Goal: Task Accomplishment & Management: Manage account settings

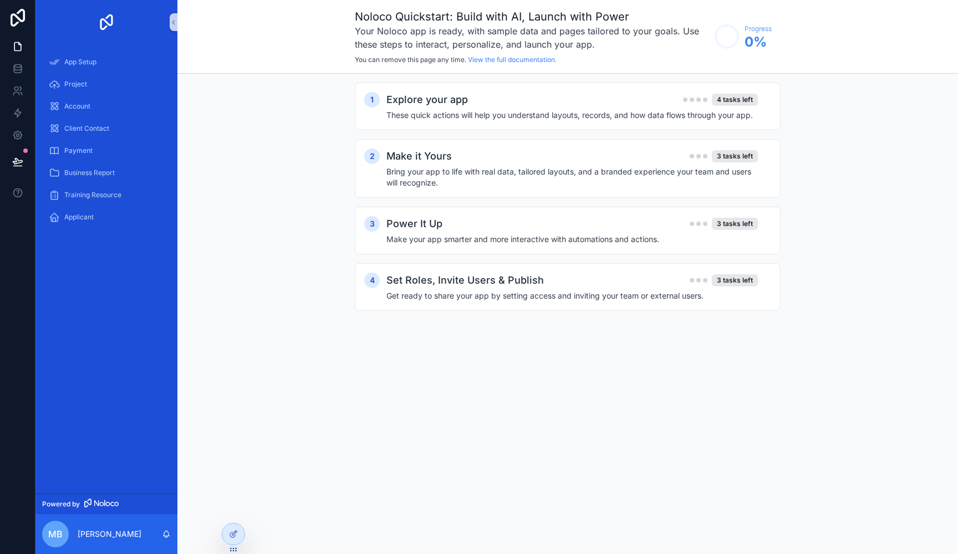
drag, startPoint x: 0, startPoint y: 0, endPoint x: 414, endPoint y: 73, distance: 420.0
click at [414, 73] on div "Noloco Quickstart: Build with AI, Launch with Power Your Noloco app is ready, w…" at bounding box center [567, 37] width 781 height 74
click at [414, 78] on div "1 Explore your app 4 tasks left These quick actions will help you understand la…" at bounding box center [567, 208] width 781 height 268
click at [175, 20] on icon "scrollable content" at bounding box center [174, 22] width 8 height 8
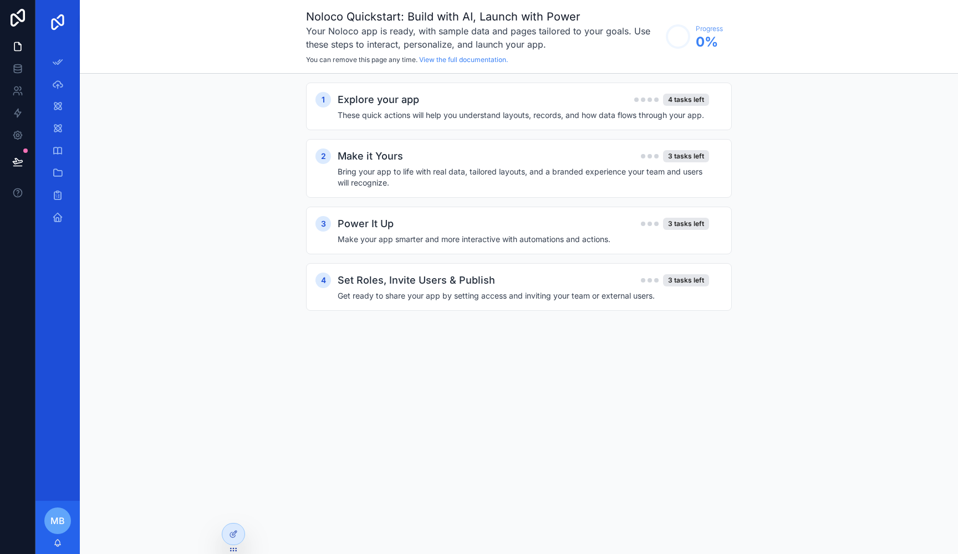
click at [48, 19] on link "scrollable content" at bounding box center [57, 22] width 31 height 18
click at [24, 17] on icon at bounding box center [18, 18] width 14 height 18
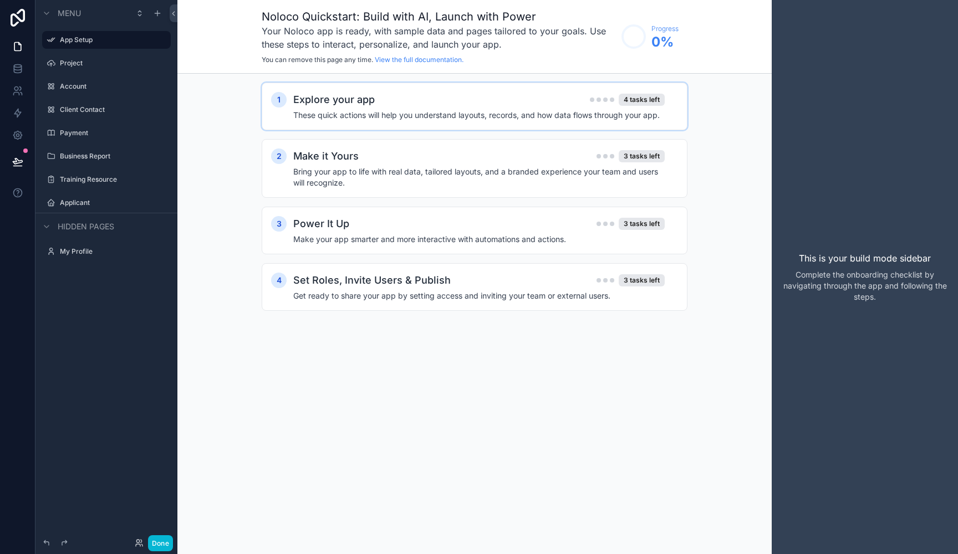
click at [356, 105] on h2 "Explore your app" at bounding box center [333, 100] width 81 height 16
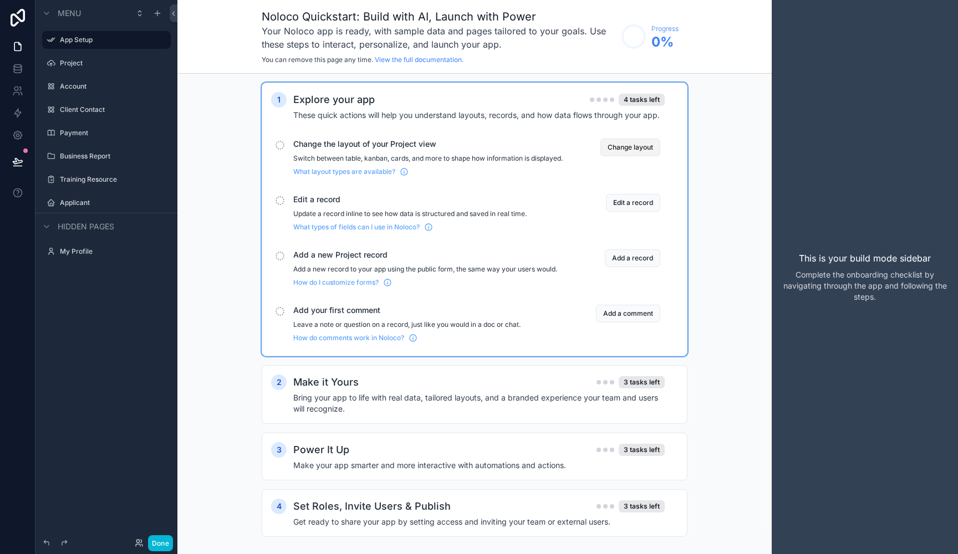
click at [627, 152] on button "Change layout" at bounding box center [630, 148] width 60 height 18
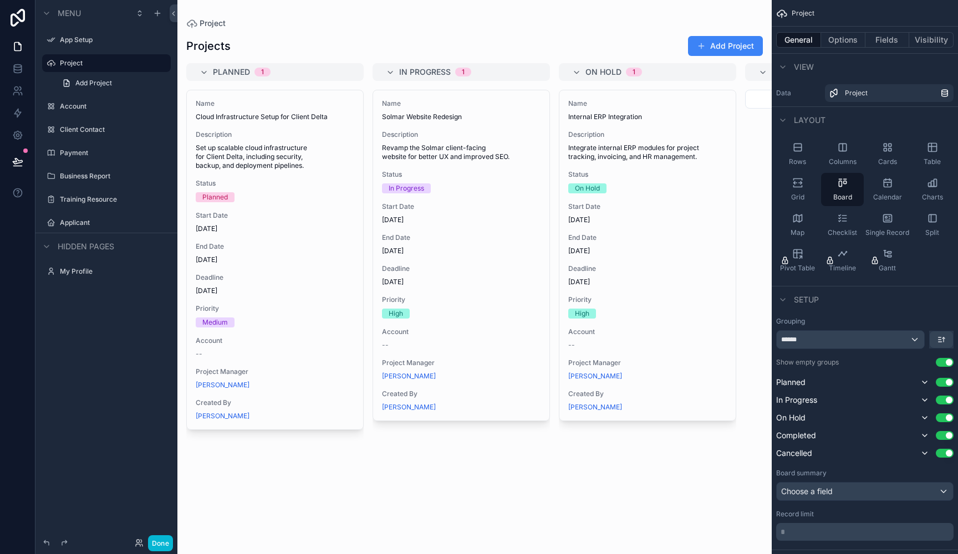
click at [717, 48] on div "scrollable content" at bounding box center [474, 277] width 594 height 554
click at [112, 107] on label "Account" at bounding box center [104, 106] width 89 height 9
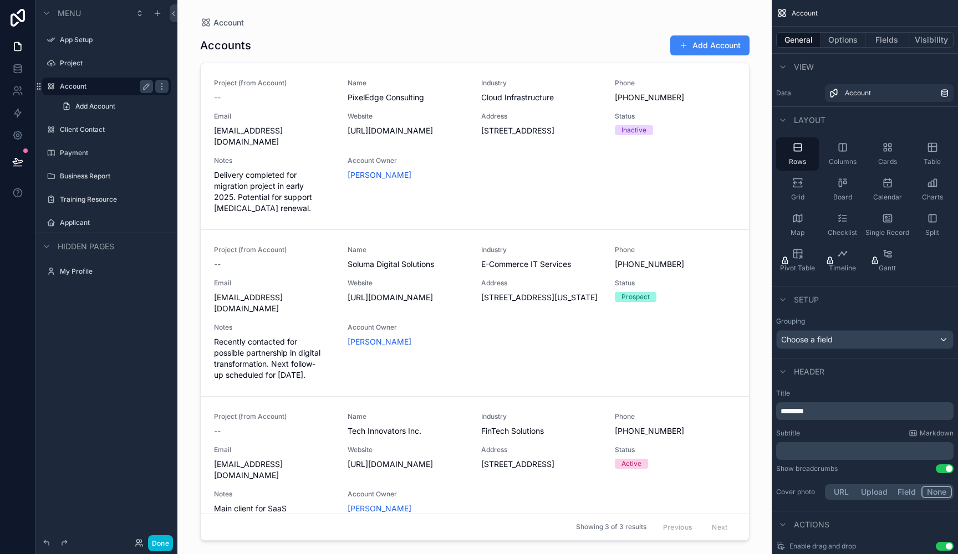
click at [111, 90] on label "Account" at bounding box center [104, 86] width 89 height 9
click at [98, 63] on label "Project" at bounding box center [104, 63] width 89 height 9
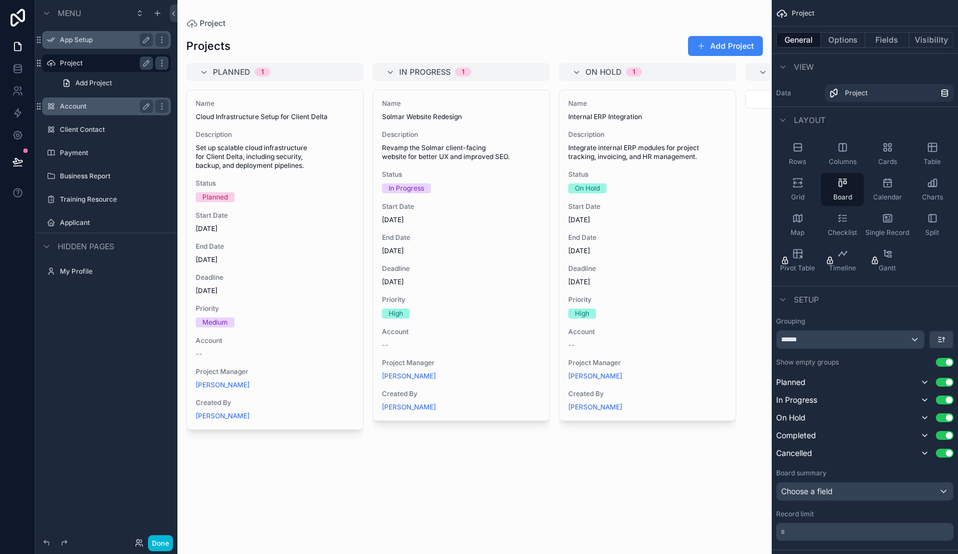
click at [96, 37] on label "App Setup" at bounding box center [104, 39] width 89 height 9
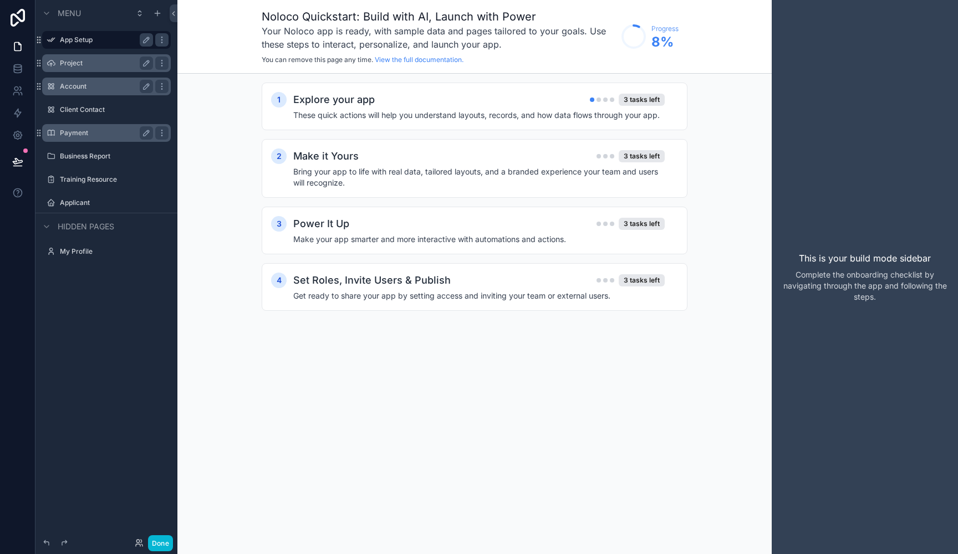
click at [144, 126] on div "Payment" at bounding box center [106, 133] width 124 height 18
click at [423, 125] on div "1 Explore your app 3 tasks left These quick actions will help you understand la…" at bounding box center [475, 107] width 426 height 48
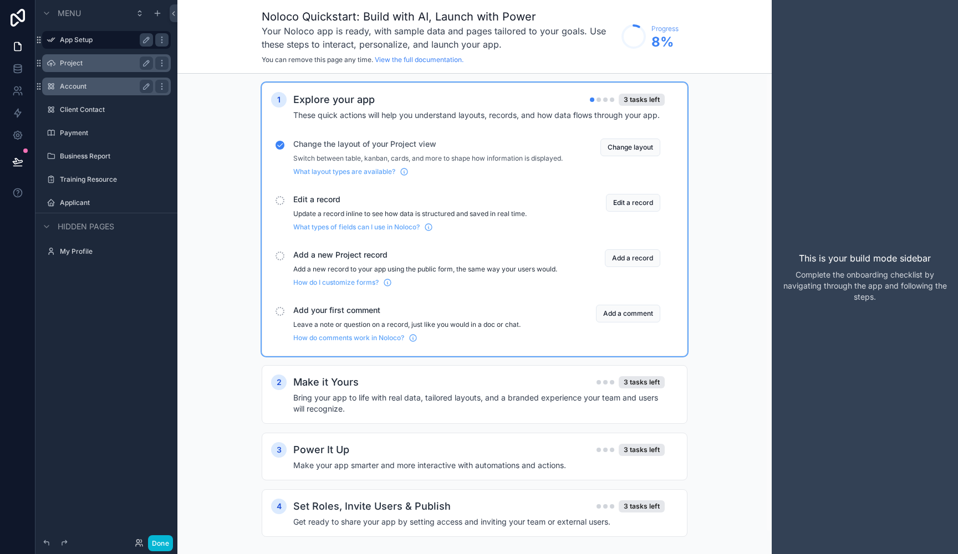
click at [378, 205] on span "Edit a record" at bounding box center [427, 199] width 269 height 11
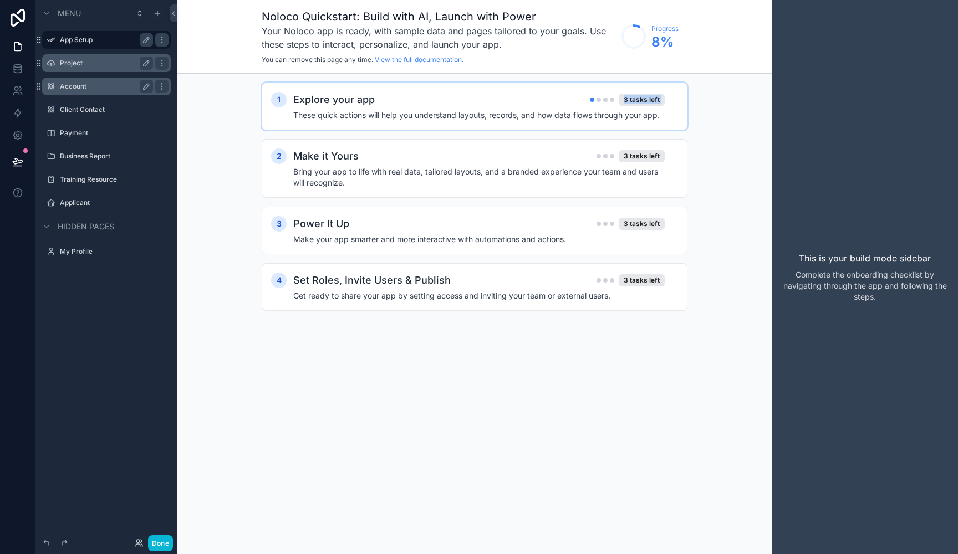
click at [521, 109] on div "Explore your app 3 tasks left These quick actions will help you understand layo…" at bounding box center [485, 106] width 385 height 29
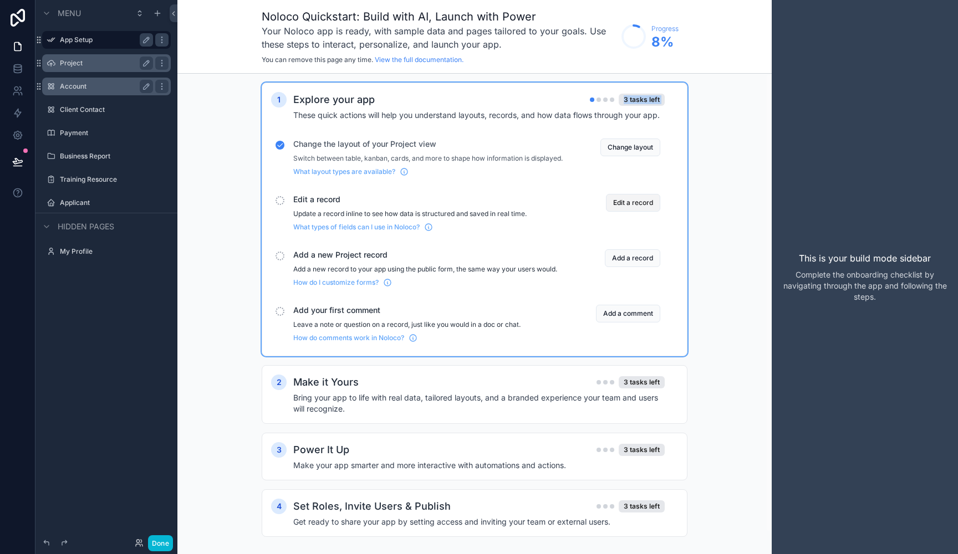
click at [633, 208] on button "Edit a record" at bounding box center [633, 203] width 54 height 18
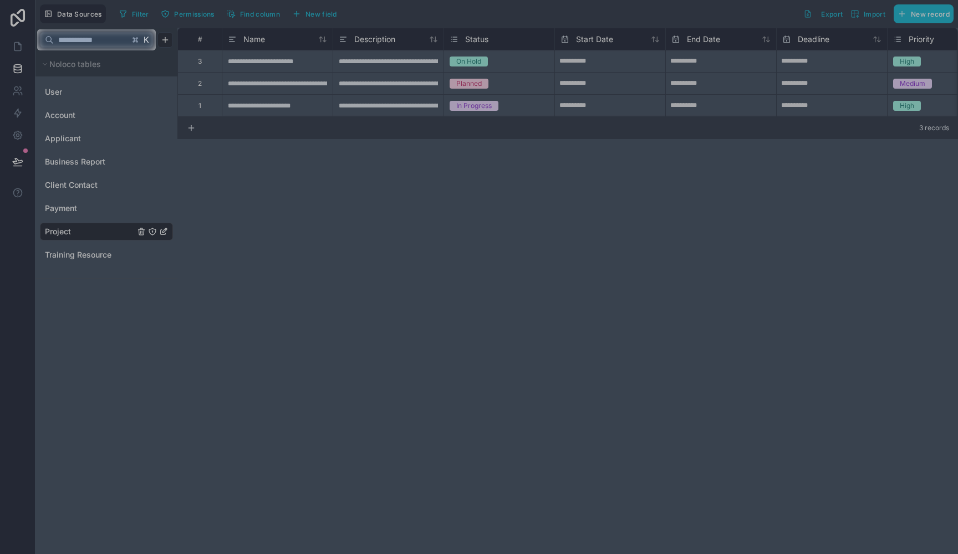
click at [471, 172] on div at bounding box center [479, 302] width 958 height 504
click at [125, 34] on input "text" at bounding box center [91, 40] width 75 height 20
click at [145, 43] on span "K" at bounding box center [146, 40] width 8 height 8
click at [120, 83] on div at bounding box center [479, 302] width 958 height 504
click at [135, 44] on span at bounding box center [135, 40] width 10 height 10
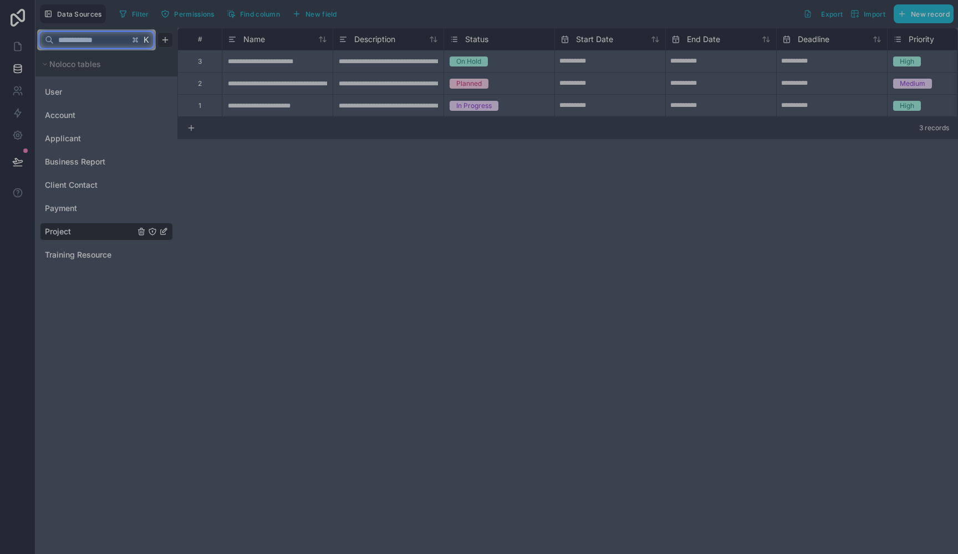
click at [118, 39] on input "text" at bounding box center [91, 40] width 75 height 20
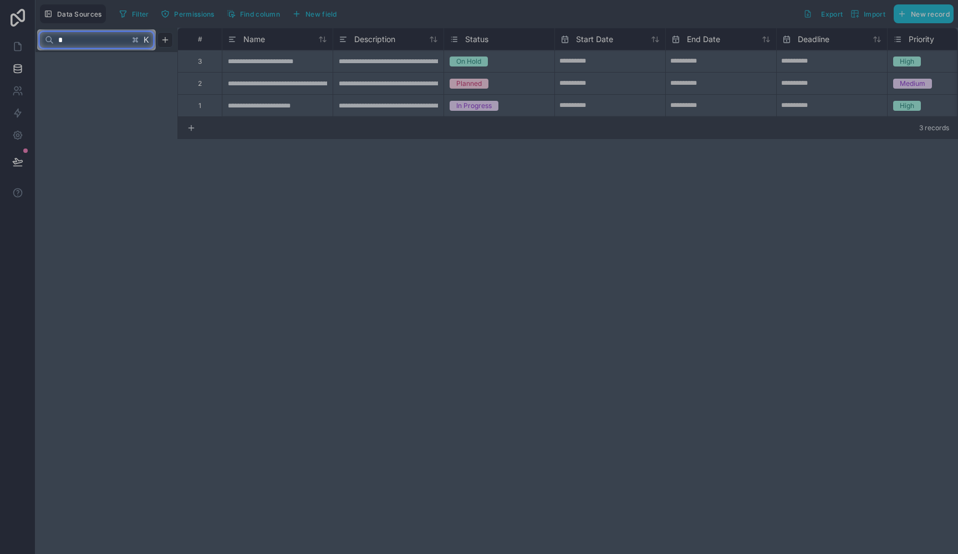
type input "*"
